Goal: Transaction & Acquisition: Subscribe to service/newsletter

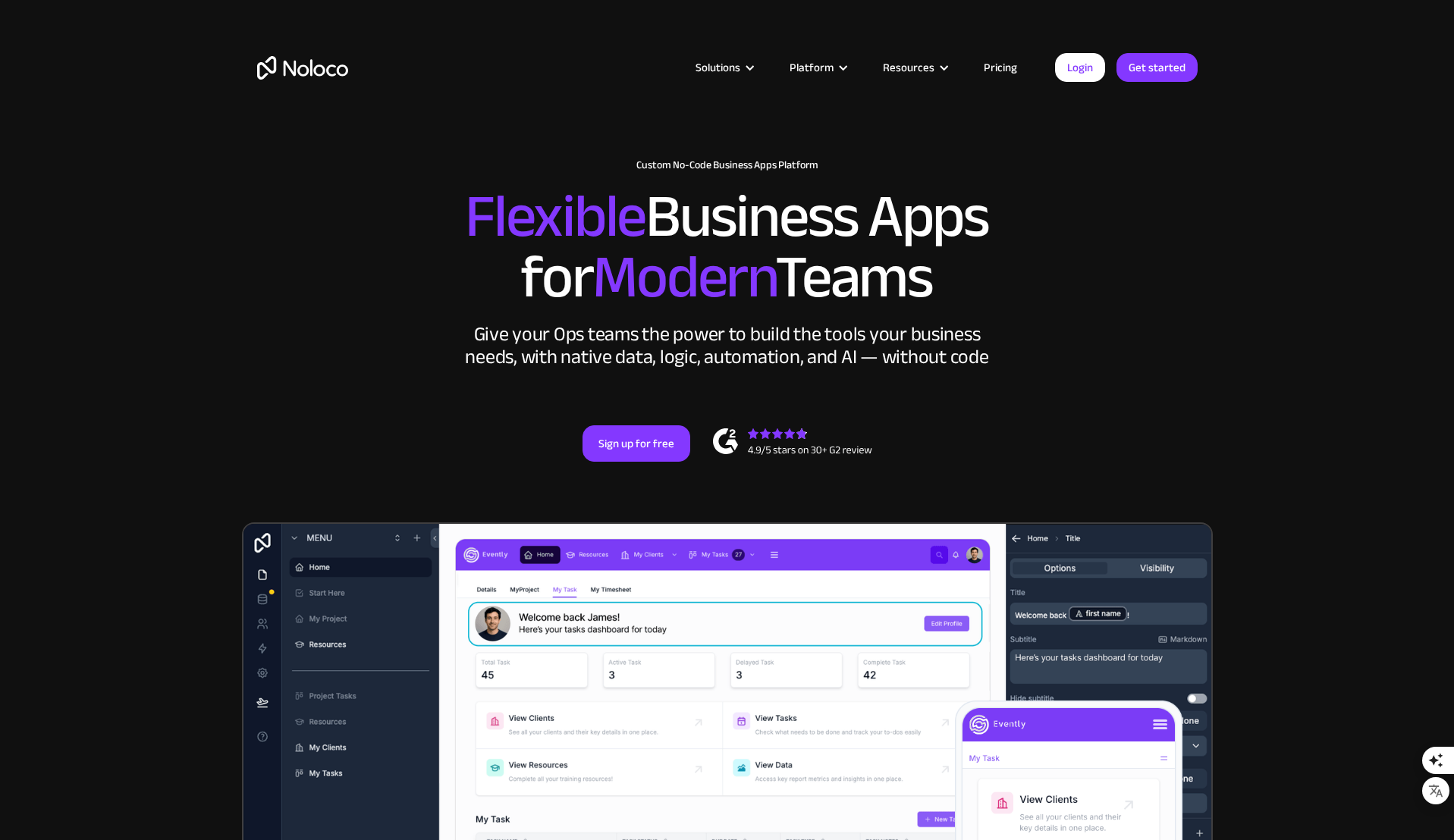
click at [987, 67] on link "Pricing" at bounding box center [1000, 67] width 71 height 20
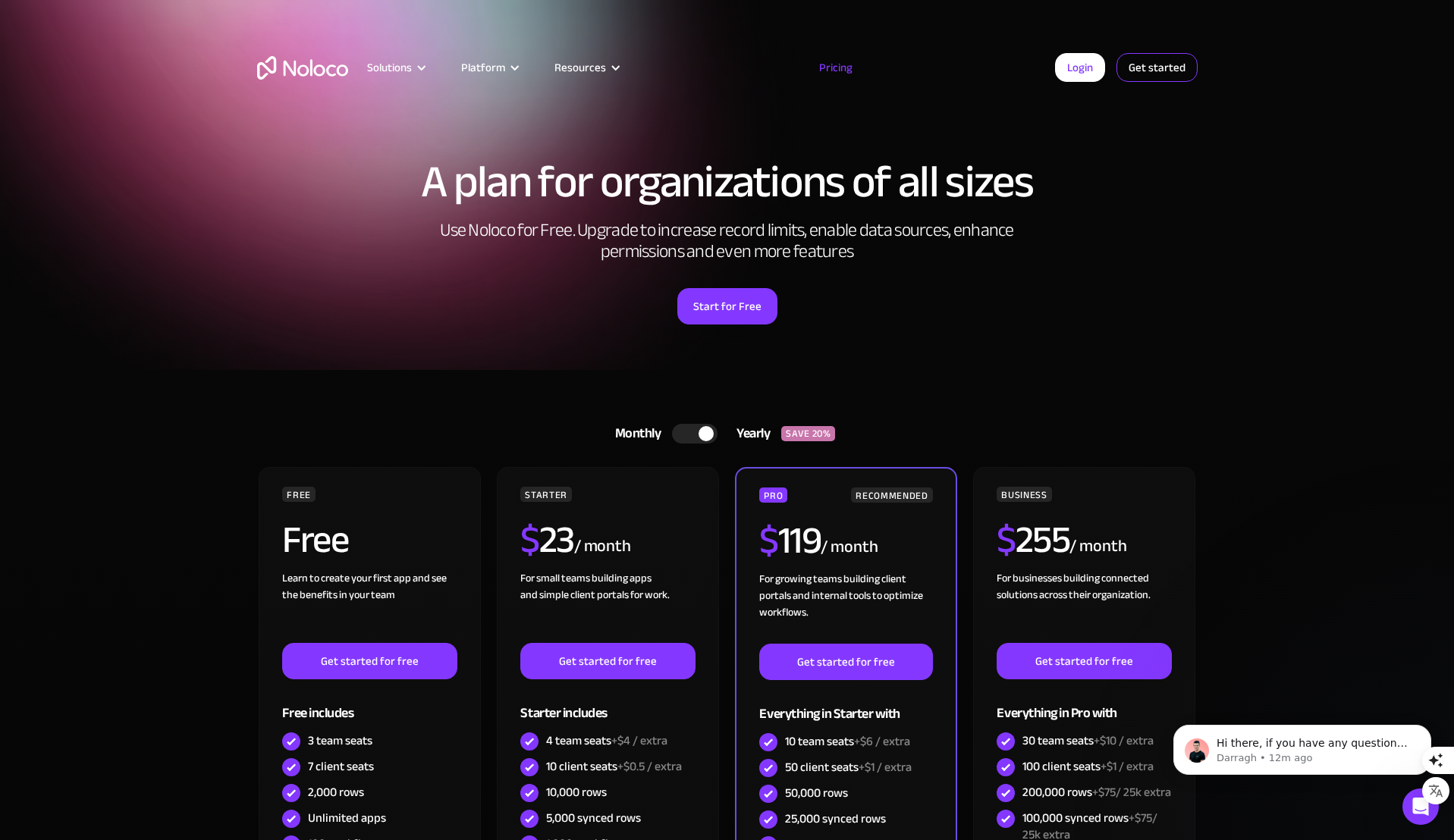
click at [1163, 72] on link "Get started" at bounding box center [1157, 67] width 81 height 29
